Goal: Information Seeking & Learning: Learn about a topic

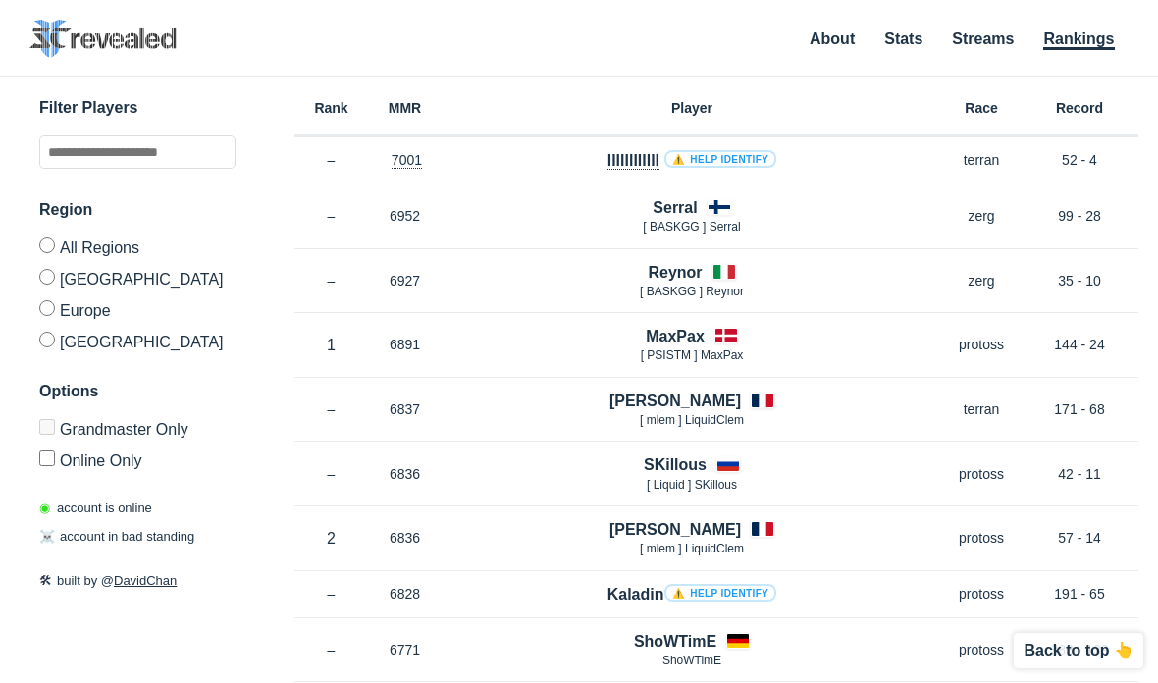
click at [455, 175] on div "Rank – MMR 7001 Region EU llllllllllll ⚠️ Help identify – Race terran Record 52…" at bounding box center [716, 160] width 844 height 47
click at [473, 235] on div "Rank – MMR 6952 Region EU Serral [ BASKGG ] Serral [DATE] Race zerg Record 99 -…" at bounding box center [716, 216] width 844 height 65
click at [436, 167] on p "7001" at bounding box center [405, 160] width 74 height 20
click at [457, 202] on div "Serral [ BASKGG ] Serral" at bounding box center [691, 216] width 500 height 40
click at [429, 157] on p "7001" at bounding box center [405, 160] width 74 height 20
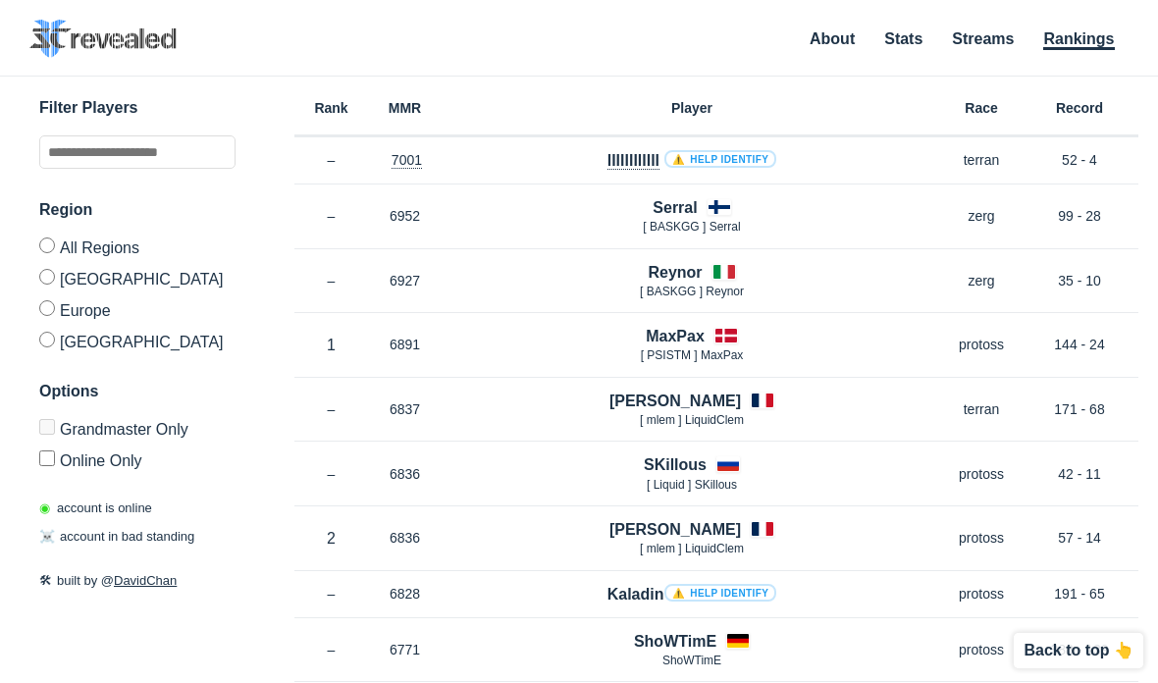
click at [455, 197] on div "Serral [ BASKGG ] Serral" at bounding box center [691, 216] width 500 height 40
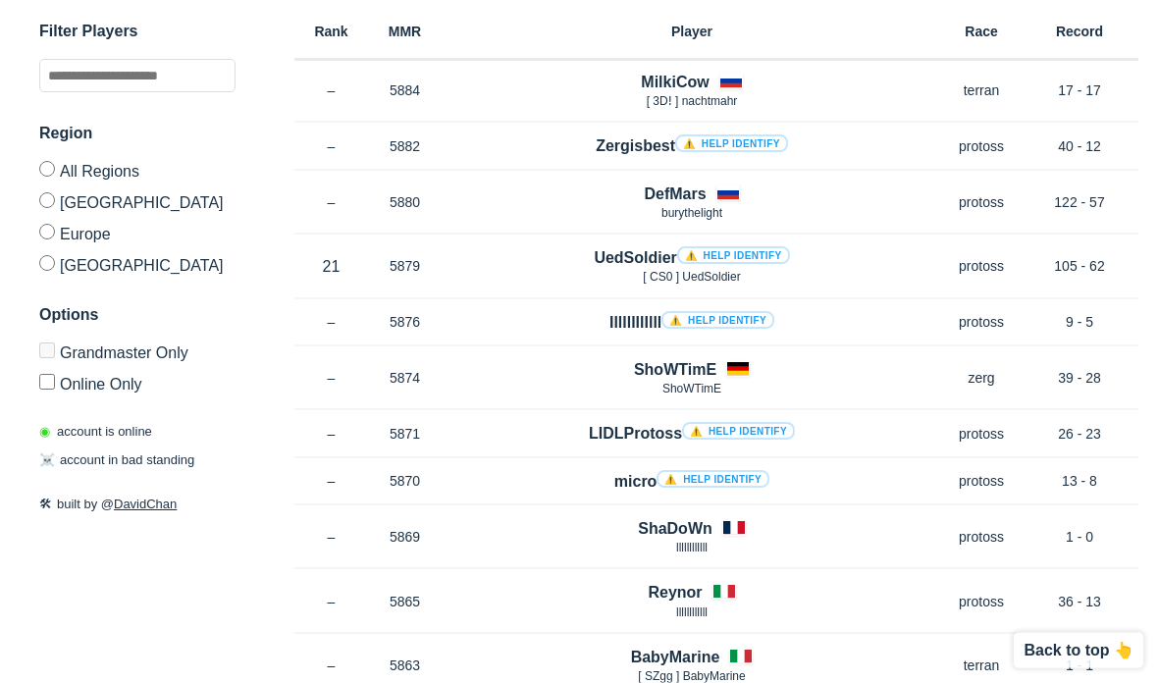
scroll to position [5376, 0]
